Goal: Transaction & Acquisition: Purchase product/service

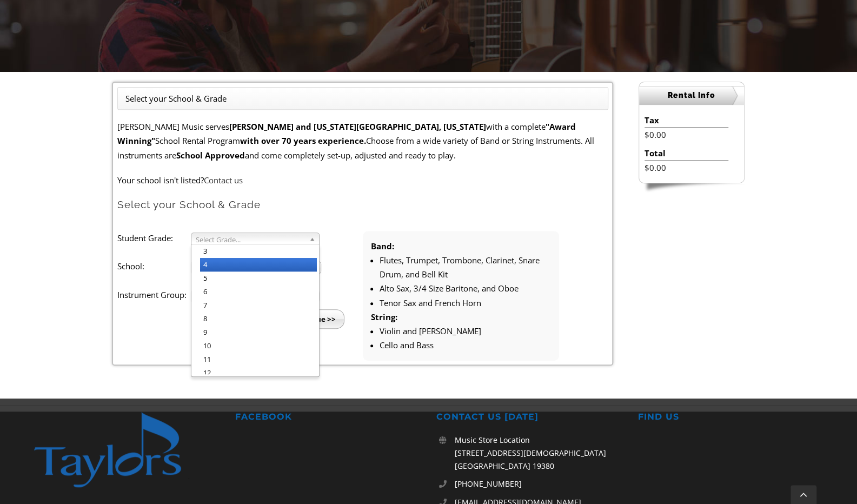
click at [279, 261] on li "4" at bounding box center [258, 265] width 117 height 14
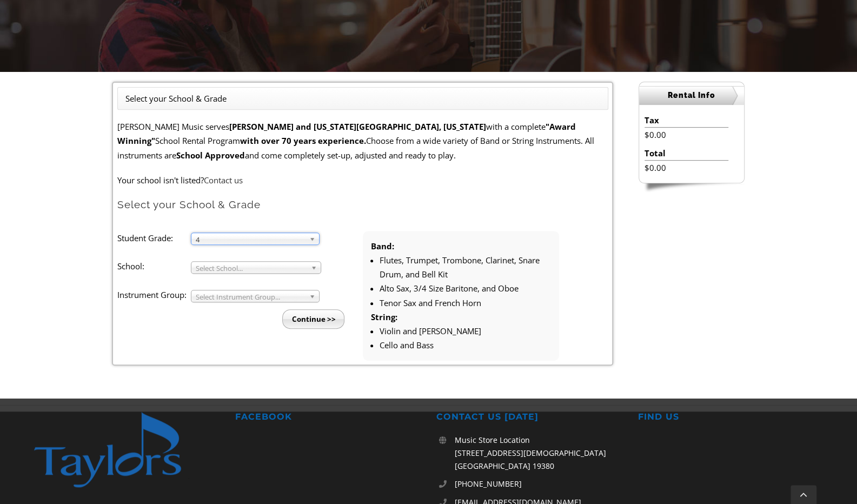
click at [279, 266] on span "Select School..." at bounding box center [251, 268] width 111 height 13
type input "dela"
click at [255, 306] on li "Dela ware Co Christian" at bounding box center [259, 316] width 118 height 22
click at [260, 300] on span "Select Instrument Group..." at bounding box center [250, 296] width 109 height 13
click at [260, 302] on li "Band" at bounding box center [258, 309] width 117 height 14
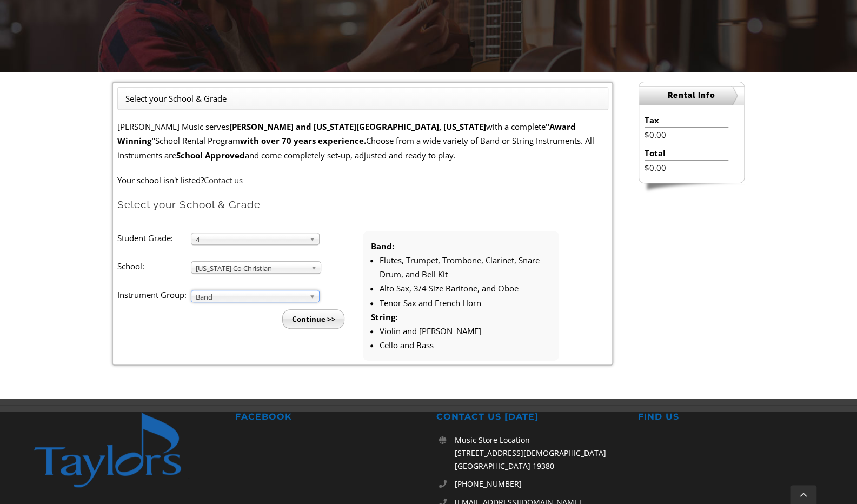
click at [322, 320] on input "Continue >>" at bounding box center [313, 318] width 62 height 19
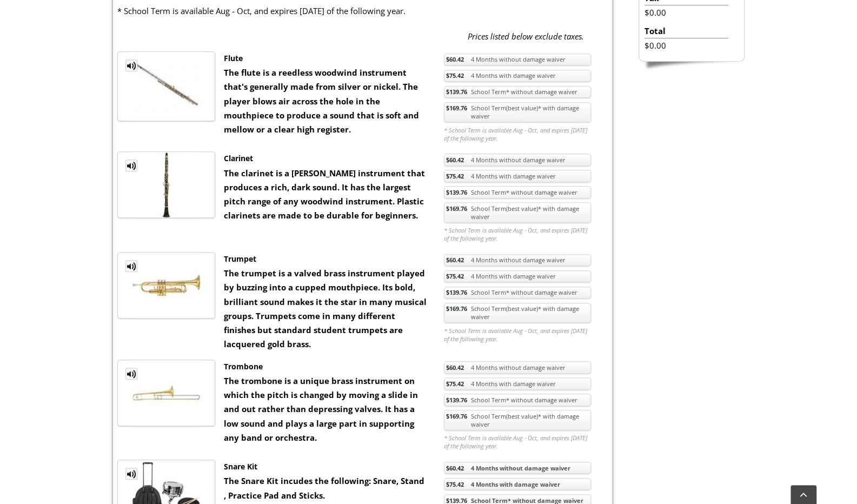
scroll to position [423, 0]
click at [534, 206] on link "$169.76 School Term(best value)* with damage waiver" at bounding box center [517, 213] width 147 height 21
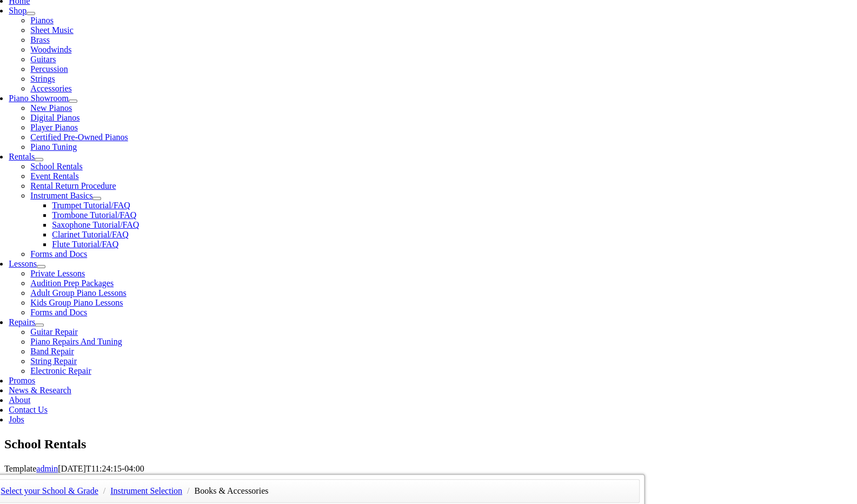
scroll to position [240, 0]
checkbox input"] "true"
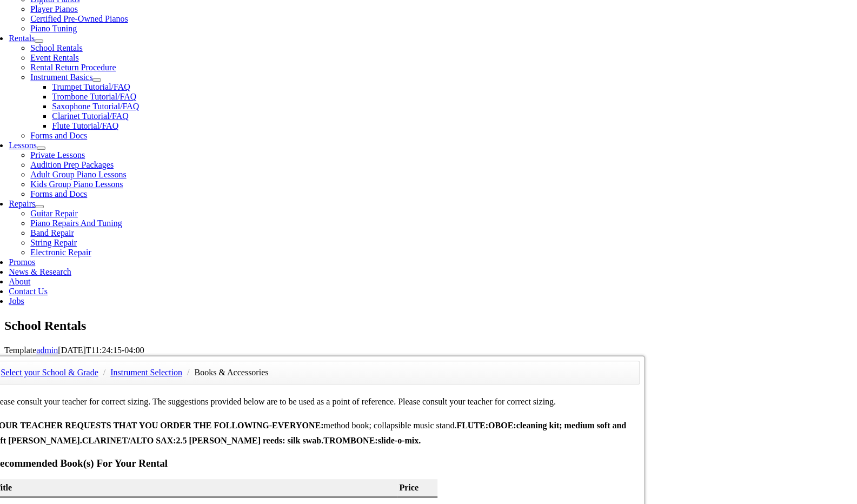
scroll to position [360, 0]
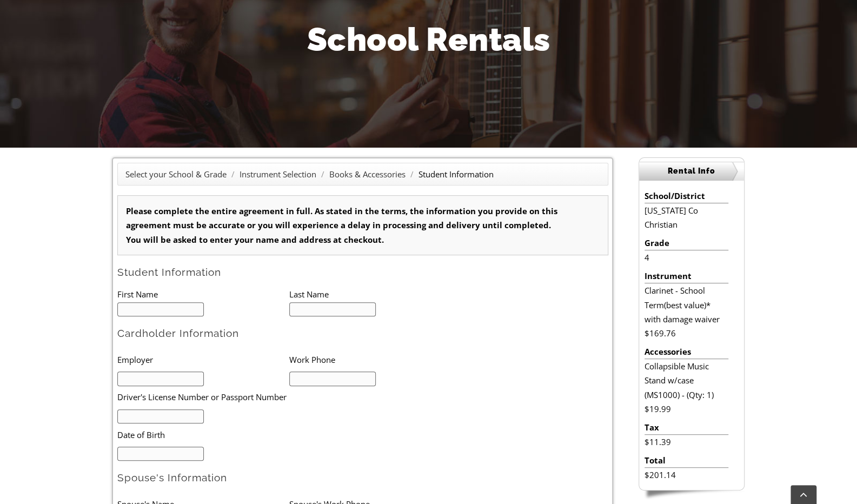
scroll to position [146, 0]
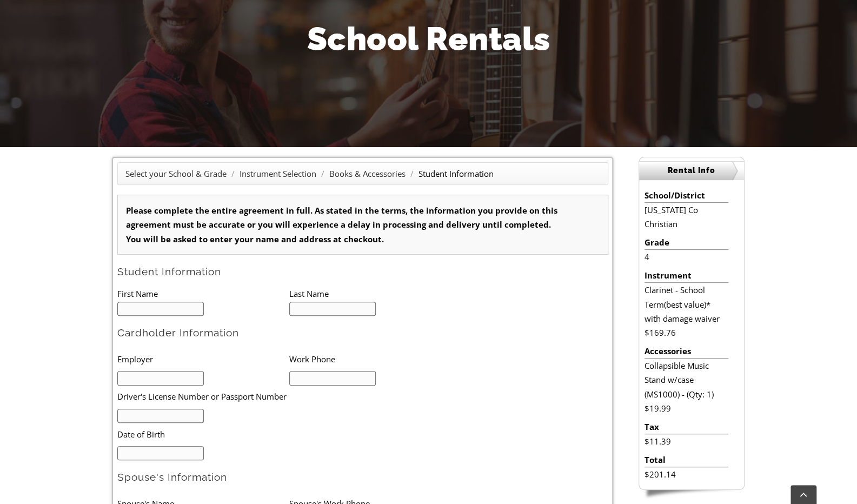
type input "1"
click at [156, 306] on input "text" at bounding box center [160, 309] width 87 height 15
type input "Ivy"
type input "Calderwood"
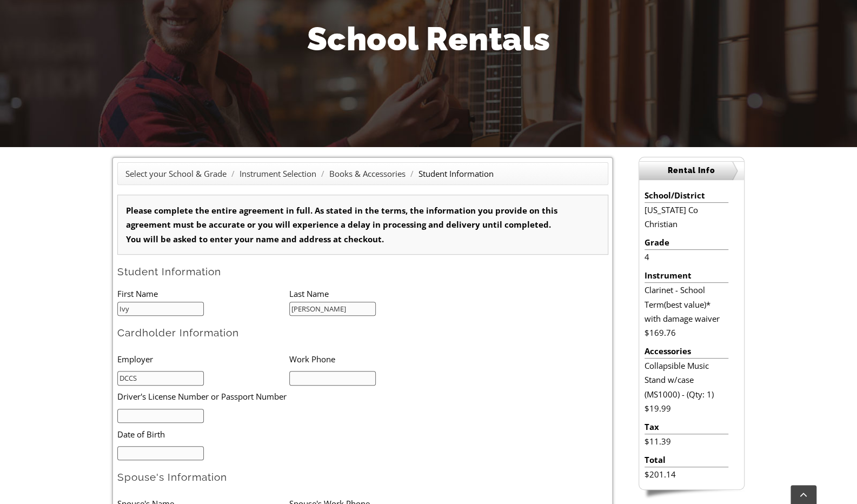
type input "DCCS"
type input "6103536522"
click at [162, 412] on input "text" at bounding box center [160, 416] width 87 height 15
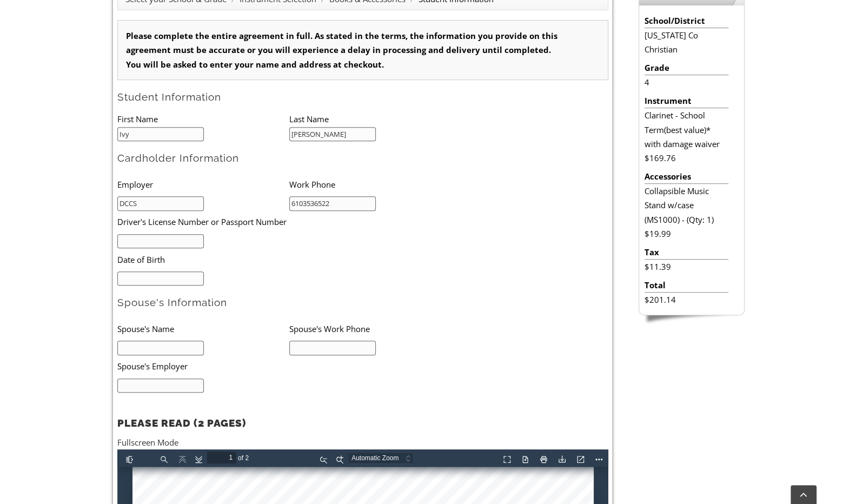
scroll to position [321, 0]
type input "30598336"
click at [174, 273] on input "mm/dd/yyyy" at bounding box center [160, 278] width 87 height 15
type input "05/27/1986"
click at [146, 350] on input "text" at bounding box center [160, 347] width 87 height 15
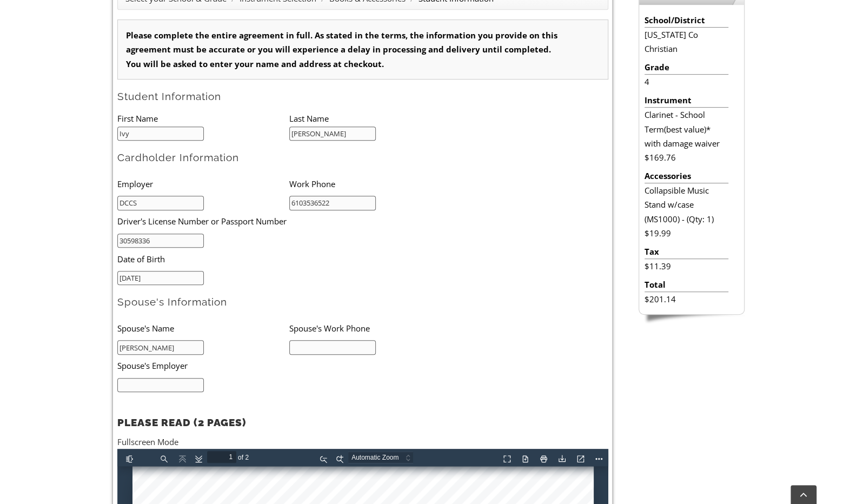
type input "James Calderwood"
type input "6105748646"
click at [148, 383] on input "text" at bounding box center [160, 385] width 87 height 15
type input "IQVIA"
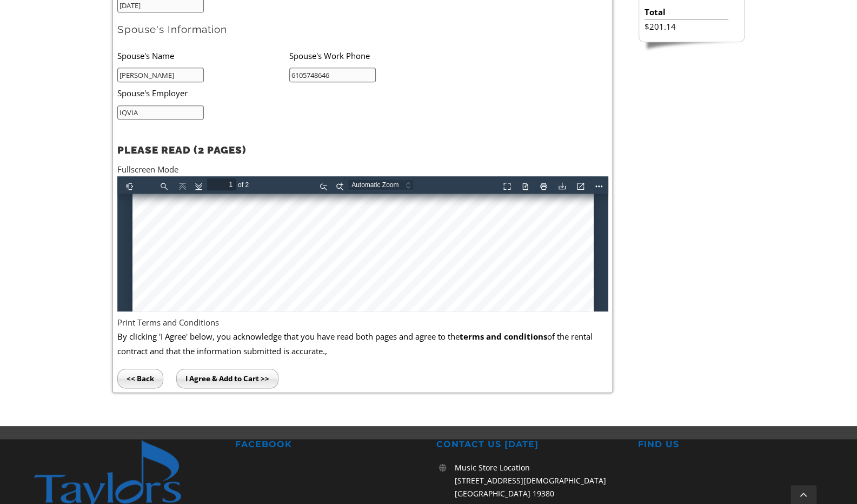
scroll to position [511, 0]
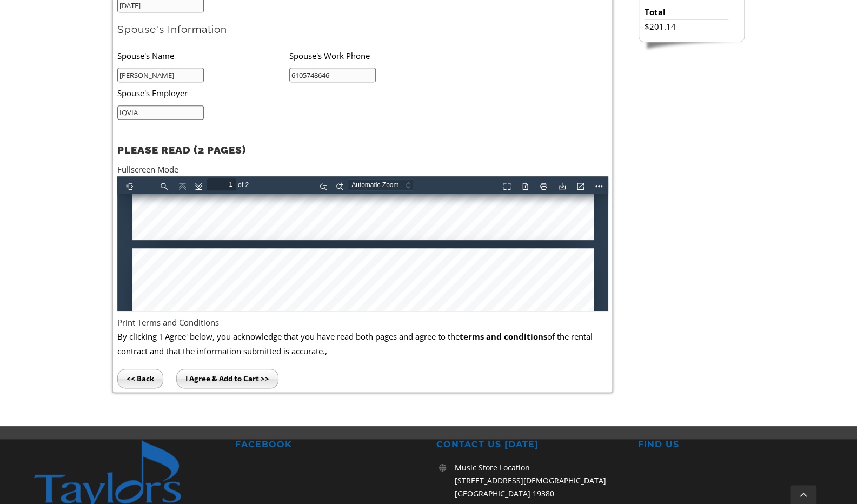
type input "2"
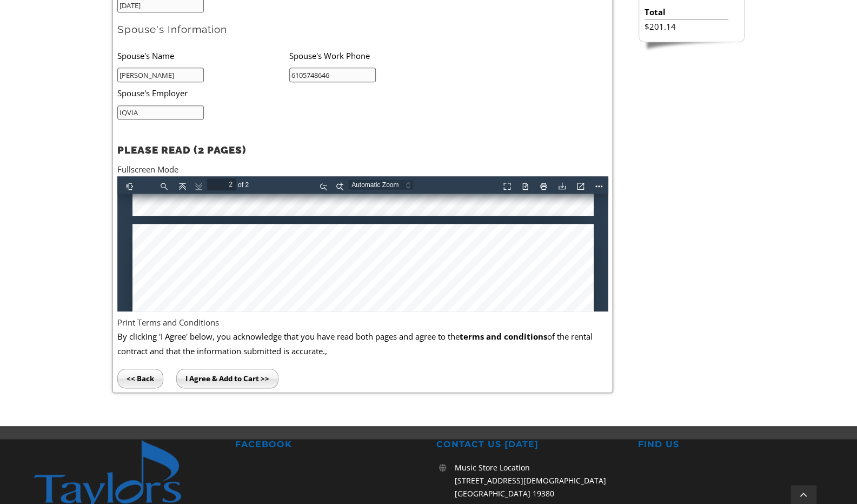
scroll to position [773, 0]
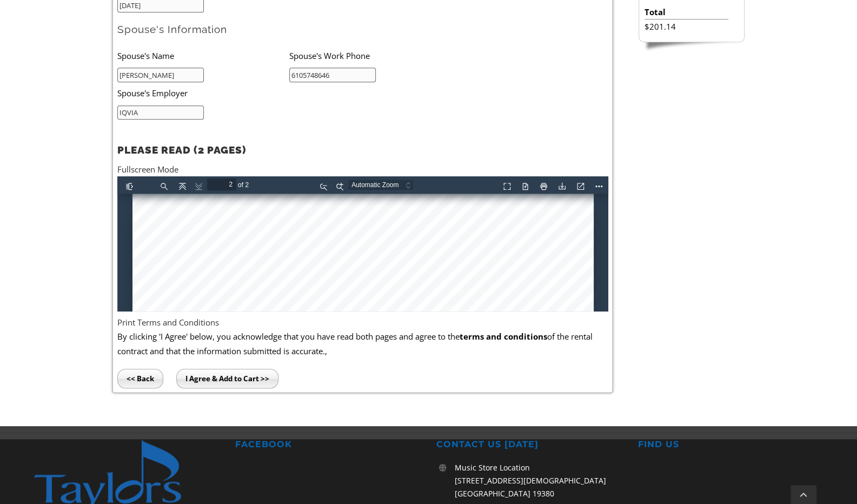
type input "IQVIA"
click at [563, 184] on button "Download" at bounding box center [560, 184] width 17 height 14
click at [244, 382] on input "I Agree & Add to Cart >>" at bounding box center [227, 378] width 102 height 19
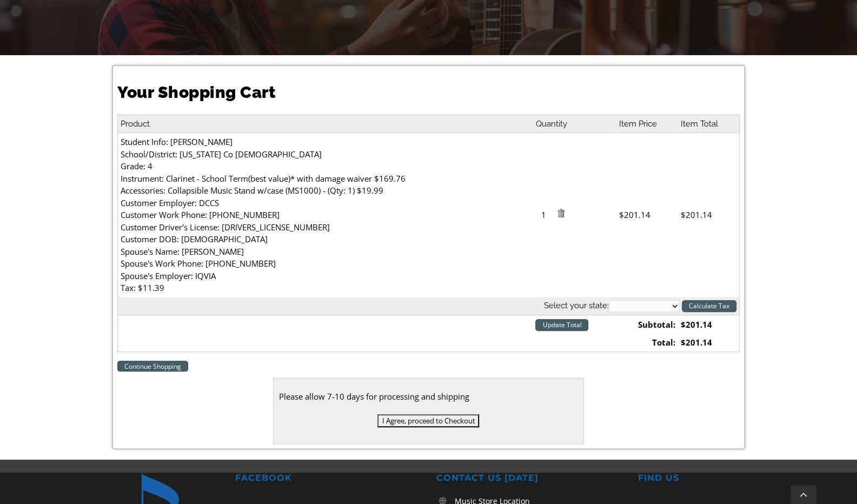
scroll to position [237, 0]
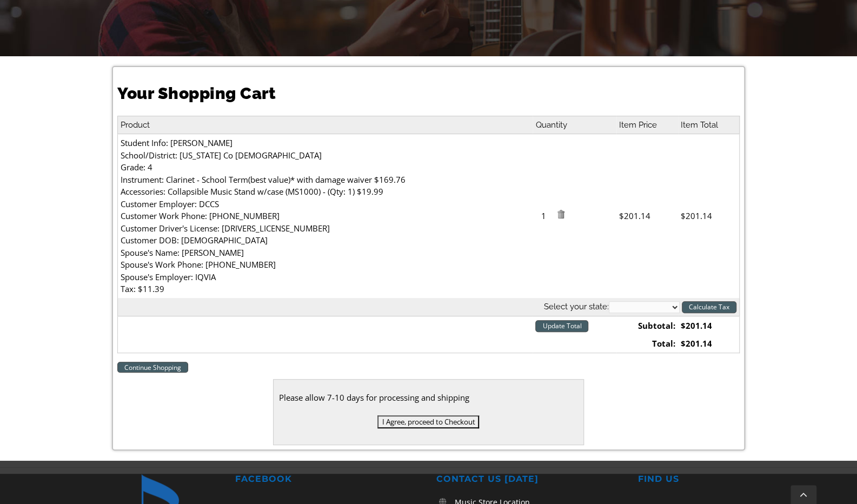
click at [670, 307] on select "[US_STATE] [US_STATE] [US_STATE] [US_STATE] [US_STATE] [US_STATE] [US_STATE] [U…" at bounding box center [644, 307] width 71 height 12
select select "PA"
click at [643, 308] on select "[US_STATE] [US_STATE] [US_STATE] [US_STATE] [US_STATE] [US_STATE] [US_STATE] [U…" at bounding box center [644, 307] width 71 height 12
click at [564, 325] on input "Update Total" at bounding box center [561, 326] width 53 height 12
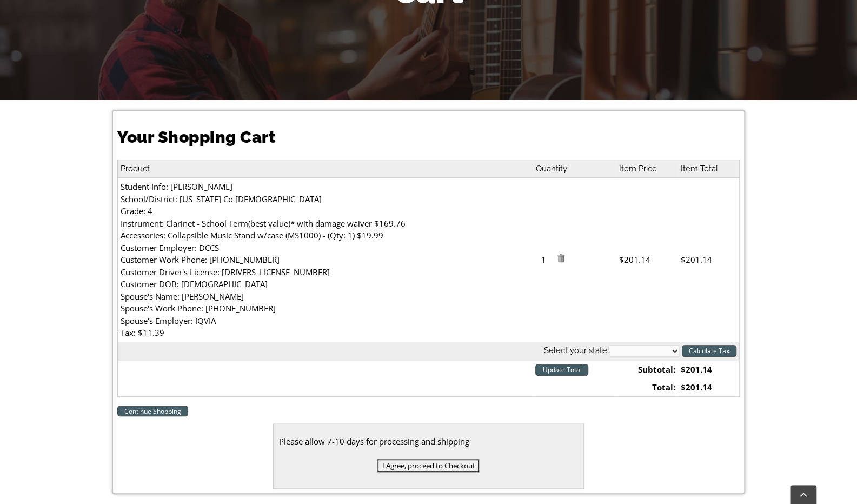
scroll to position [202, 0]
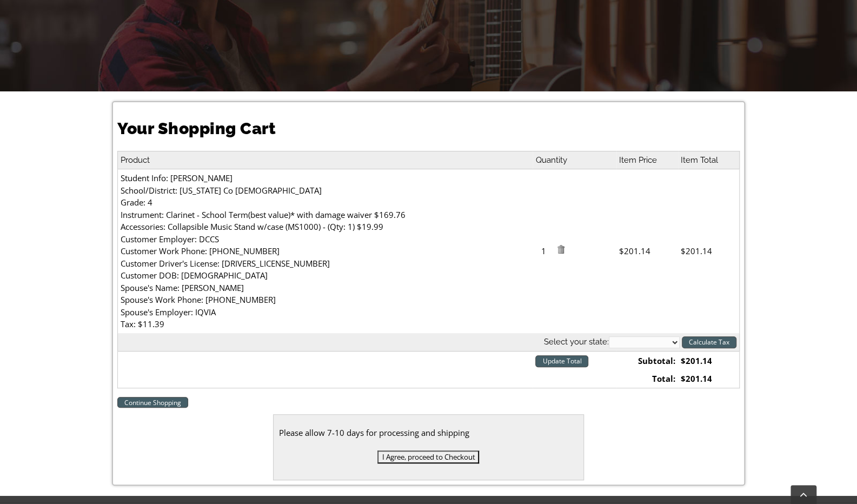
click at [677, 341] on select "[US_STATE] [US_STATE] [US_STATE] [US_STATE] [US_STATE] [US_STATE] [US_STATE] [U…" at bounding box center [644, 342] width 71 height 12
select select "PA"
click at [609, 336] on select "[US_STATE] [US_STATE] [US_STATE] [US_STATE] [US_STATE] [US_STATE] [US_STATE] [U…" at bounding box center [644, 342] width 71 height 12
click at [712, 337] on input "Calculate Tax" at bounding box center [709, 342] width 55 height 12
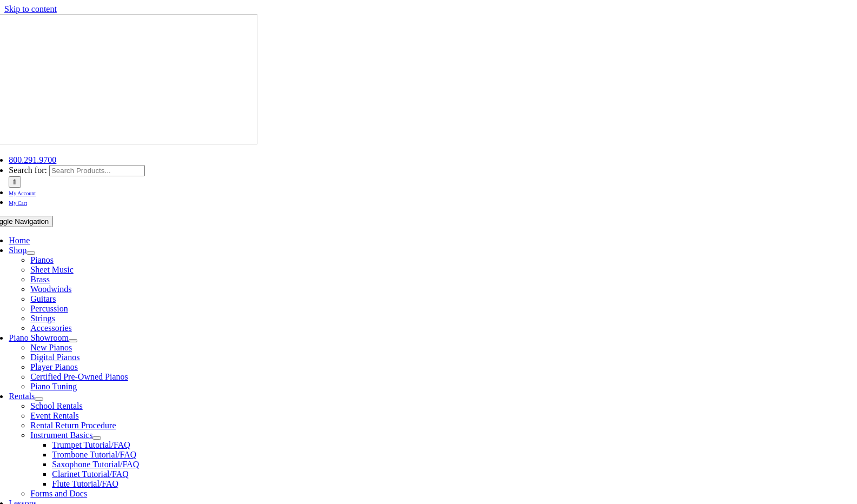
select select "PA"
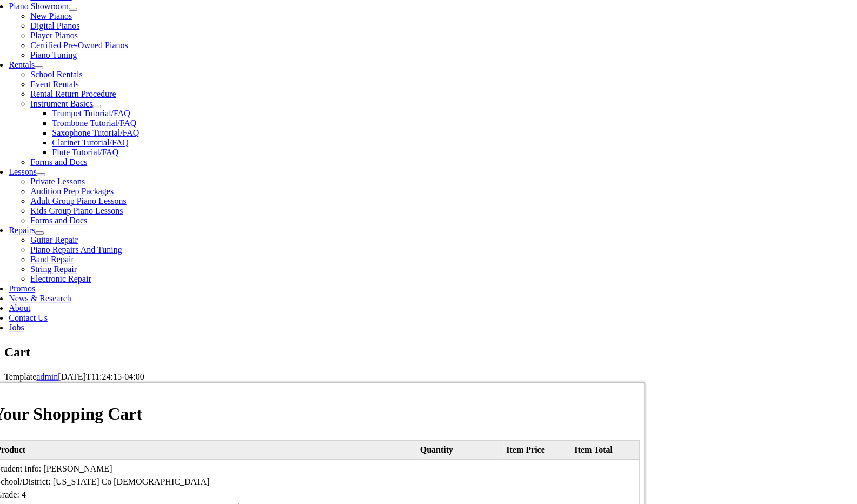
scroll to position [332, 0]
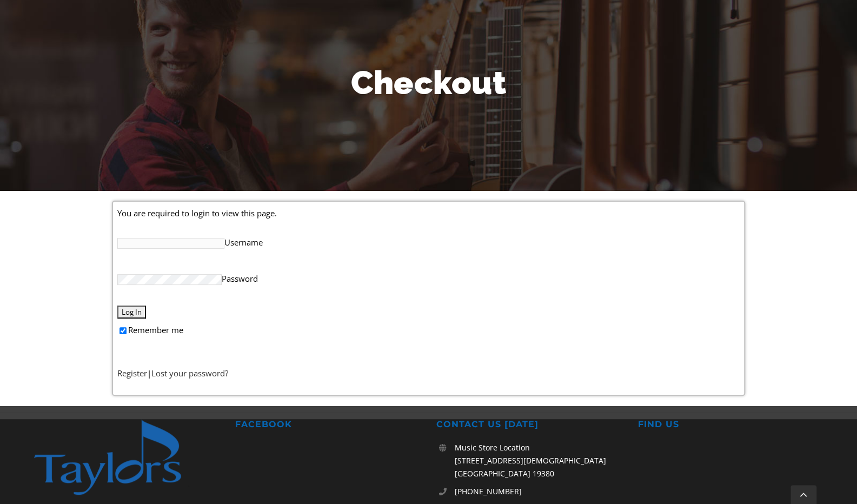
scroll to position [148, 0]
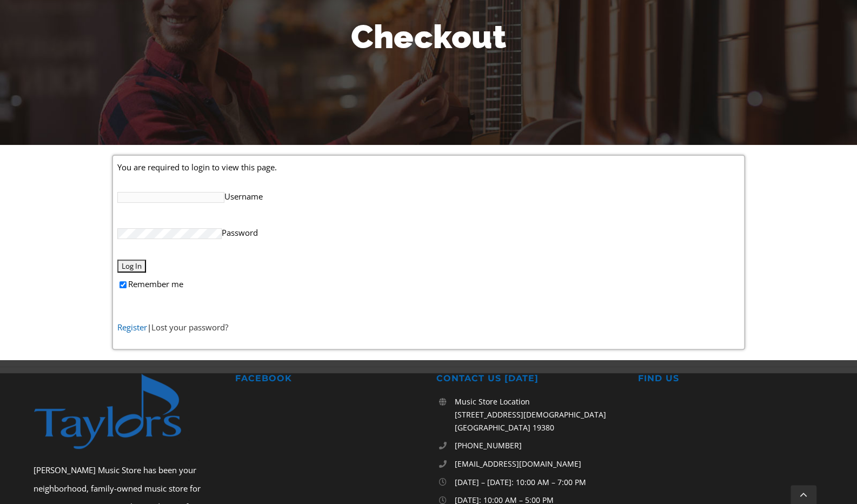
click at [130, 327] on link "Register" at bounding box center [132, 327] width 30 height 11
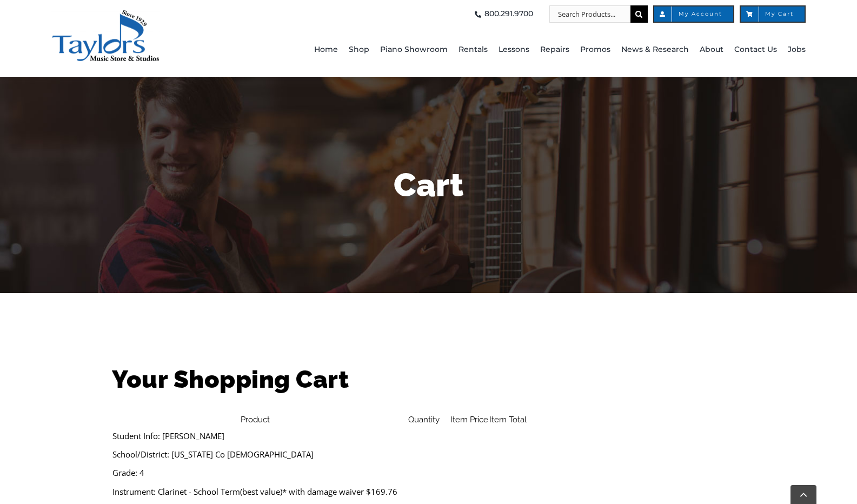
select select "PA"
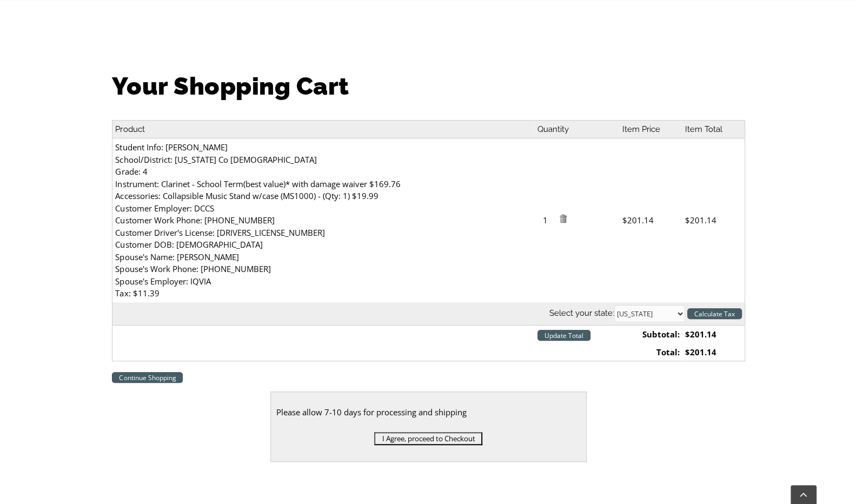
scroll to position [299, 0]
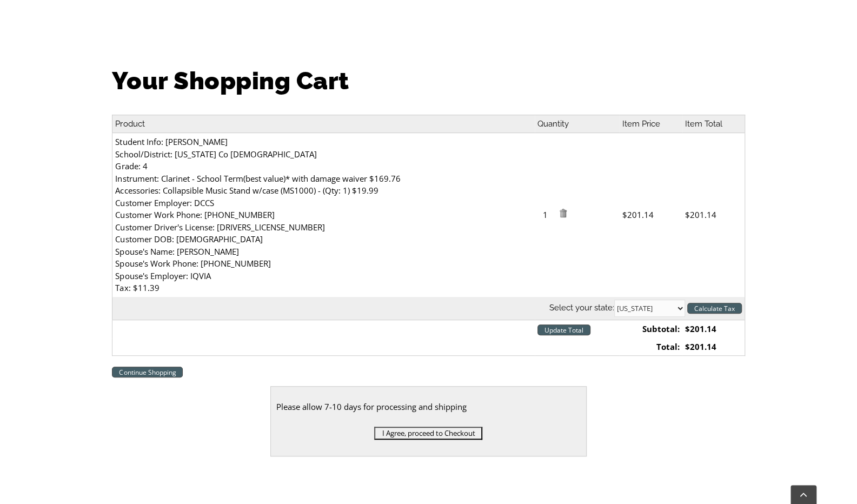
click at [422, 427] on input "I Agree, proceed to Checkout" at bounding box center [428, 433] width 108 height 13
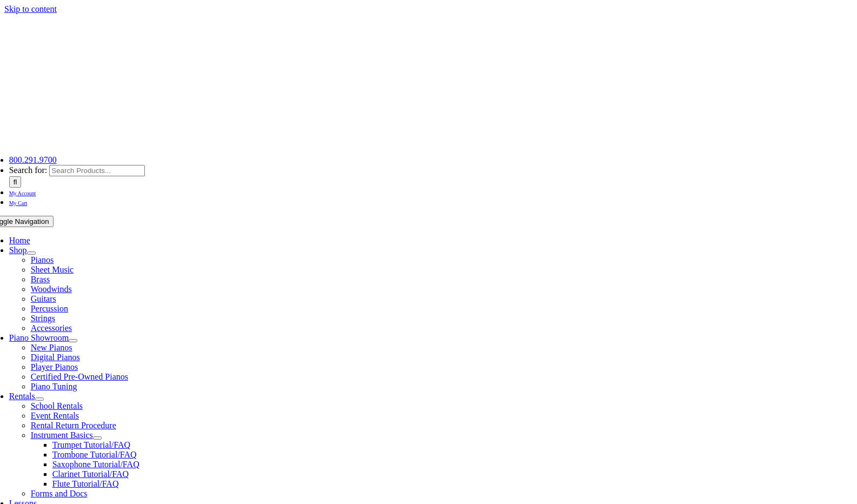
select select
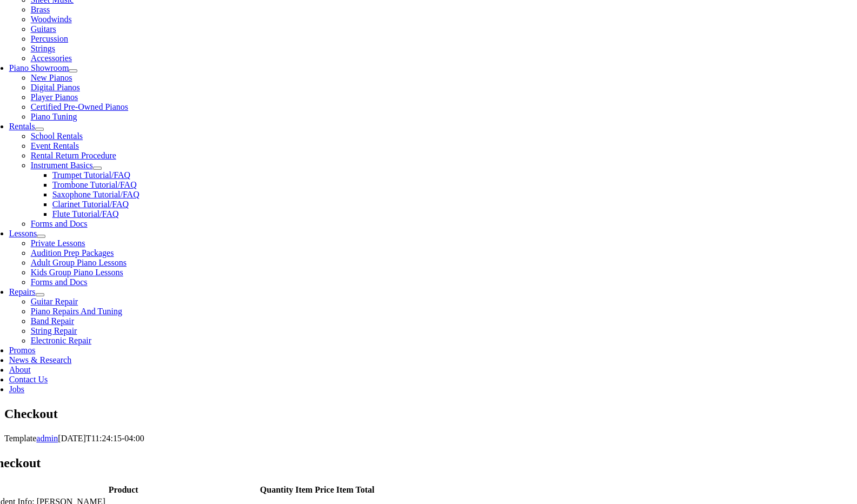
scroll to position [285, 0]
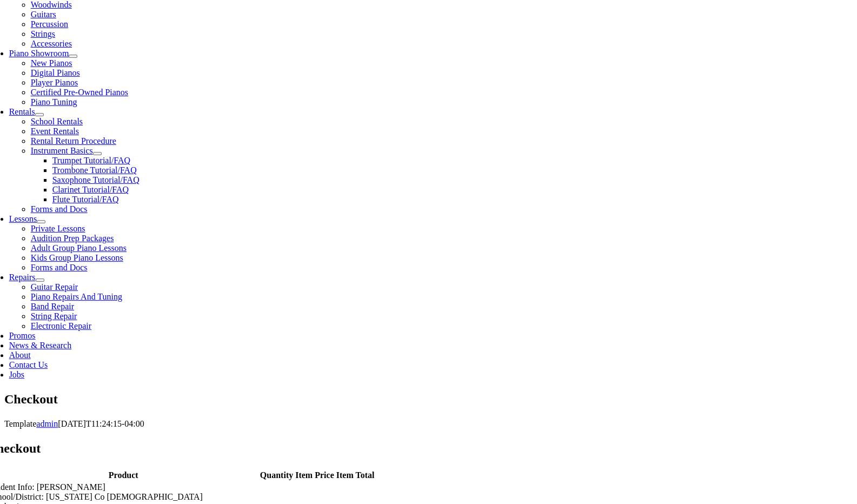
type input "Ashley"
type input "Calderwood"
type input "5"
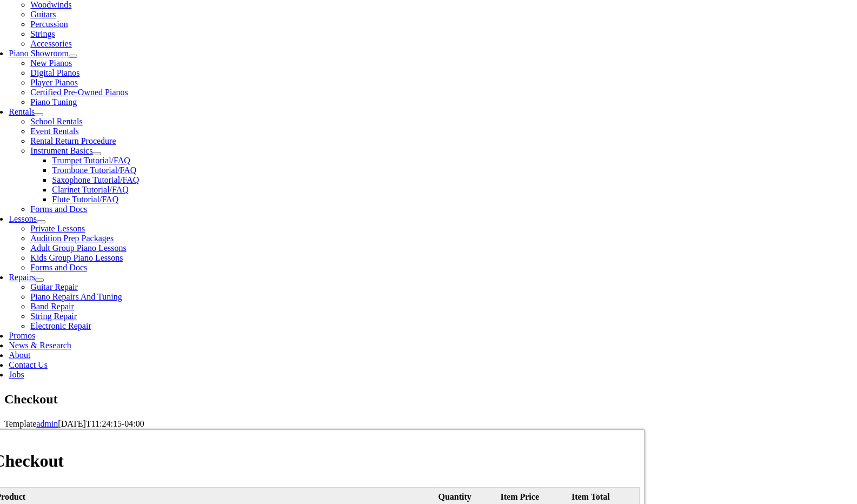
type input "46 Crest Ave"
type input "Malvern"
select select "PA"
type input "19355"
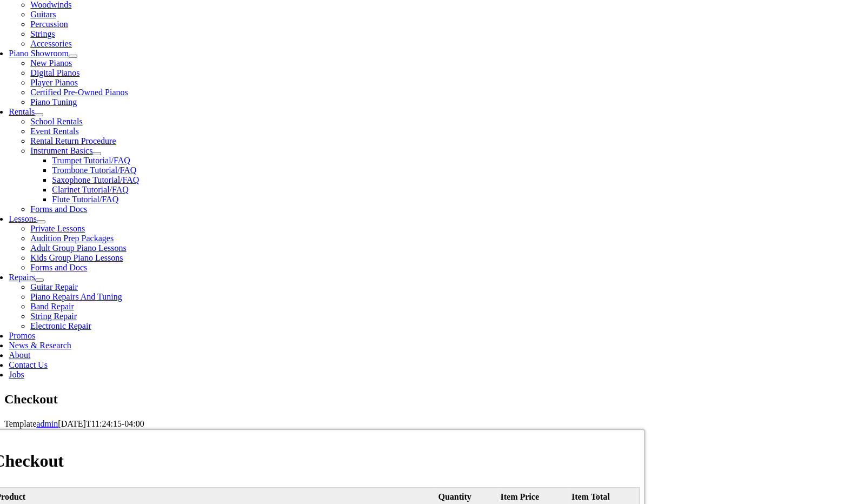
select select "mastercard"
select select "08"
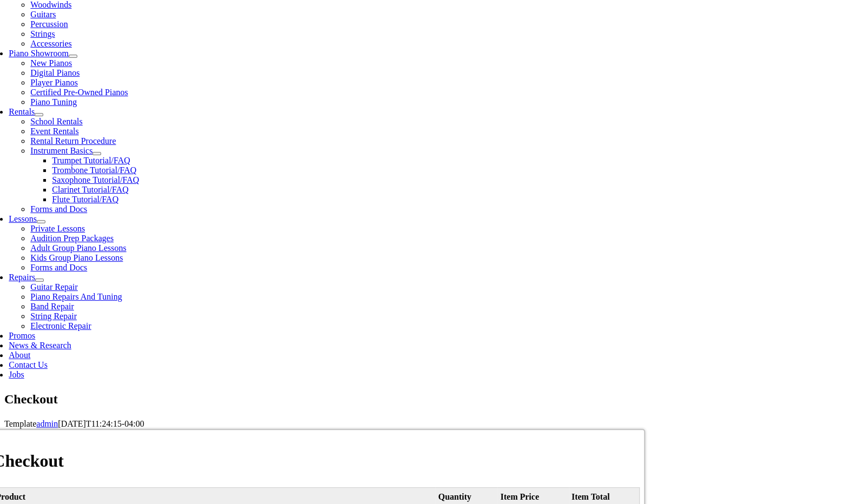
type input "074"
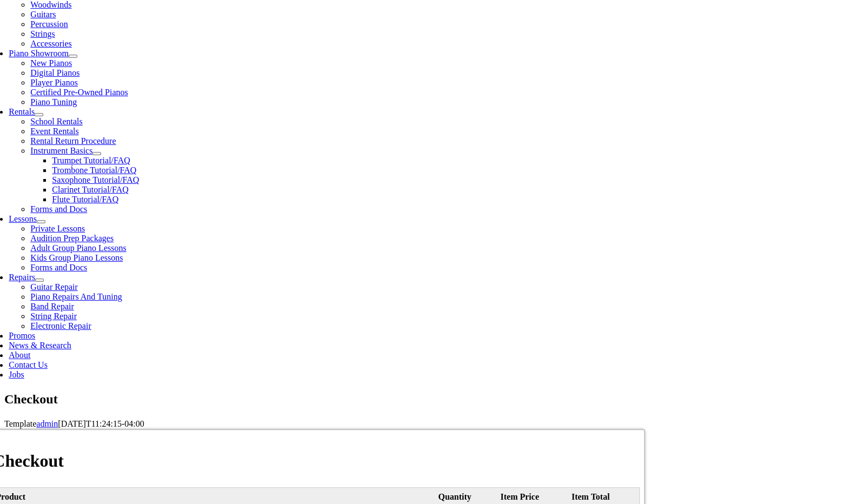
type input "6102129535"
type input "acalderwood@dccs.org"
type input "Delaware County Christian School"
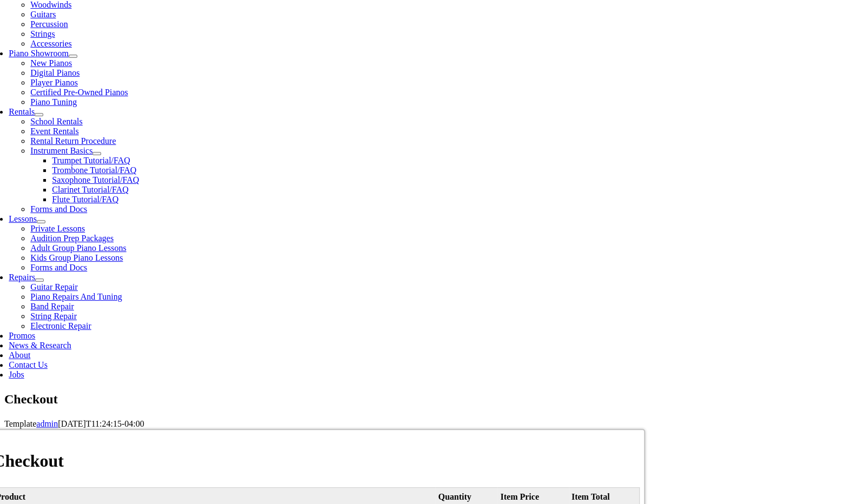
type input "5424181520457180"
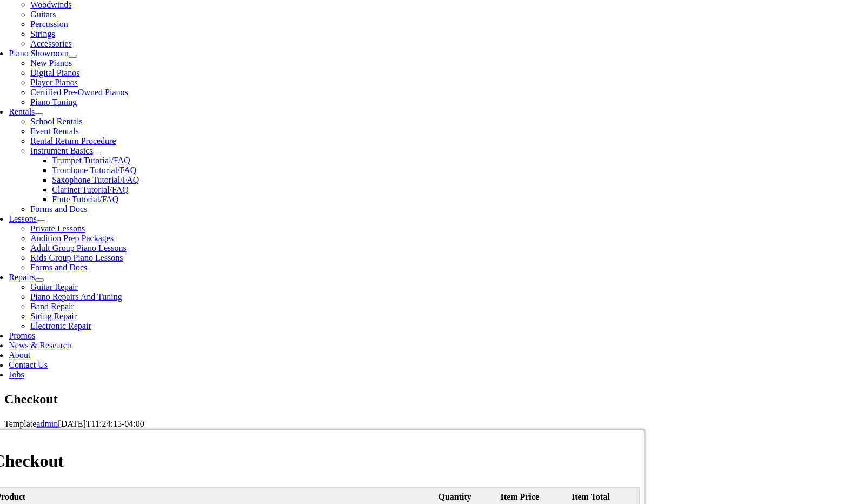
select select "2025"
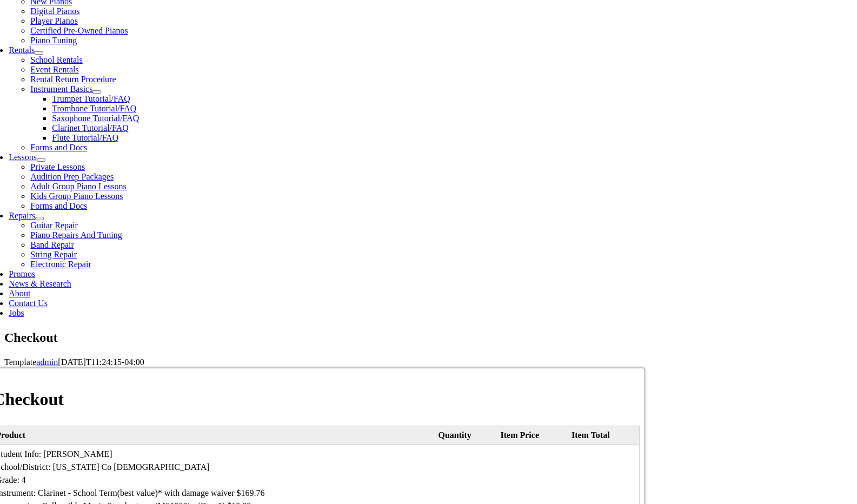
scroll to position [350, 0]
